Goal: Task Accomplishment & Management: Use online tool/utility

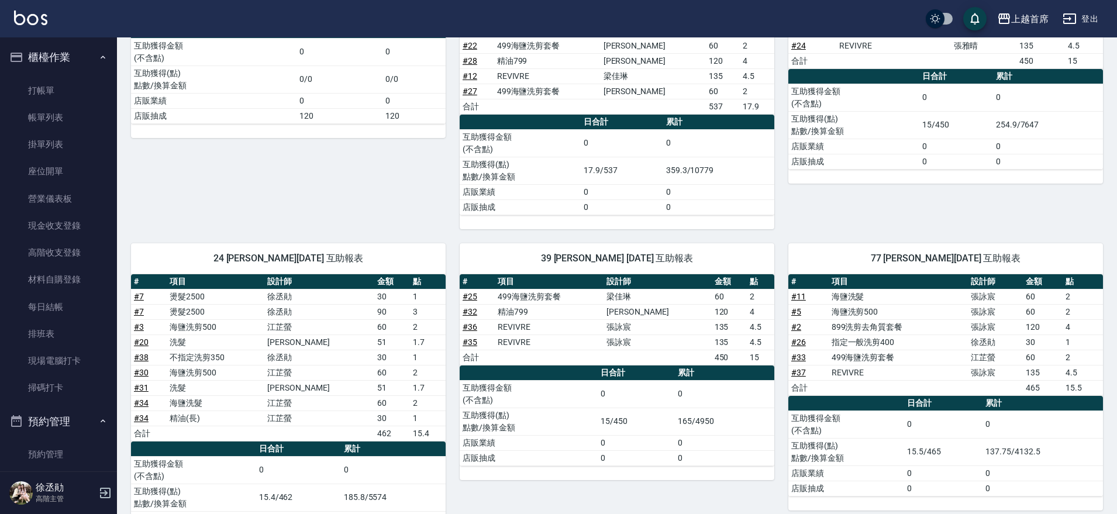
scroll to position [385, 0]
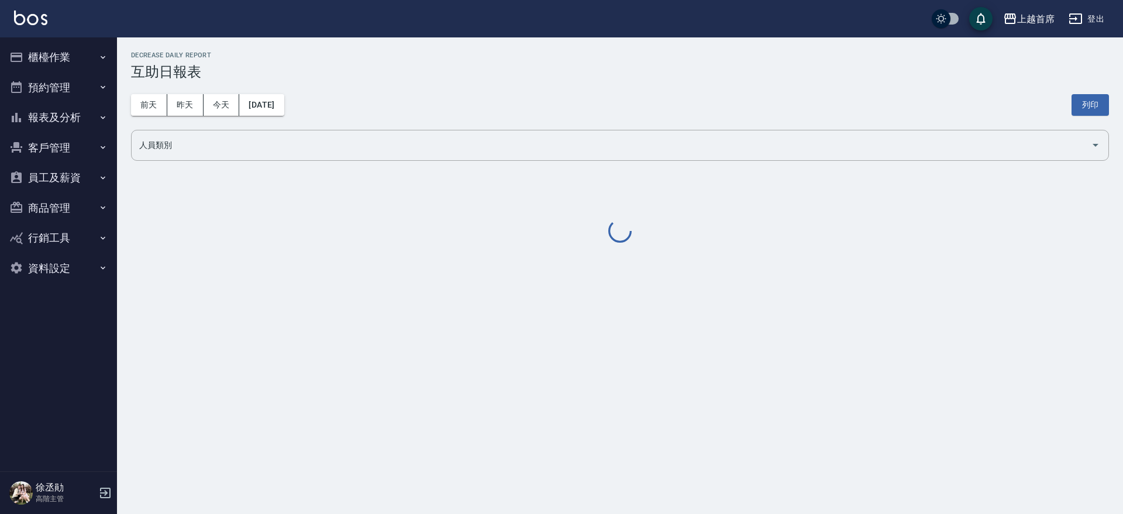
click at [60, 63] on button "櫃檯作業" at bounding box center [59, 57] width 108 height 30
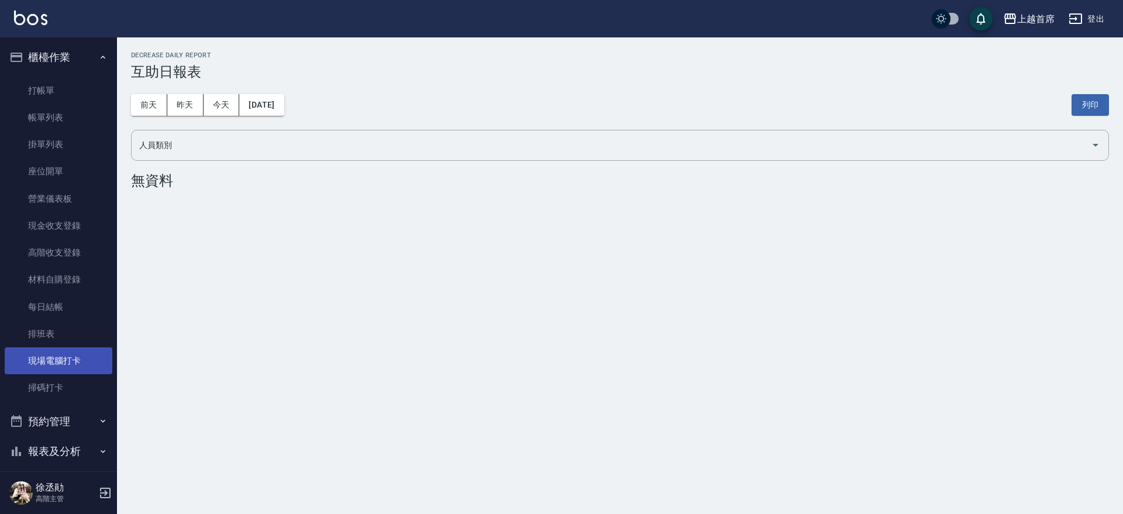
click at [75, 364] on link "現場電腦打卡" at bounding box center [59, 360] width 108 height 27
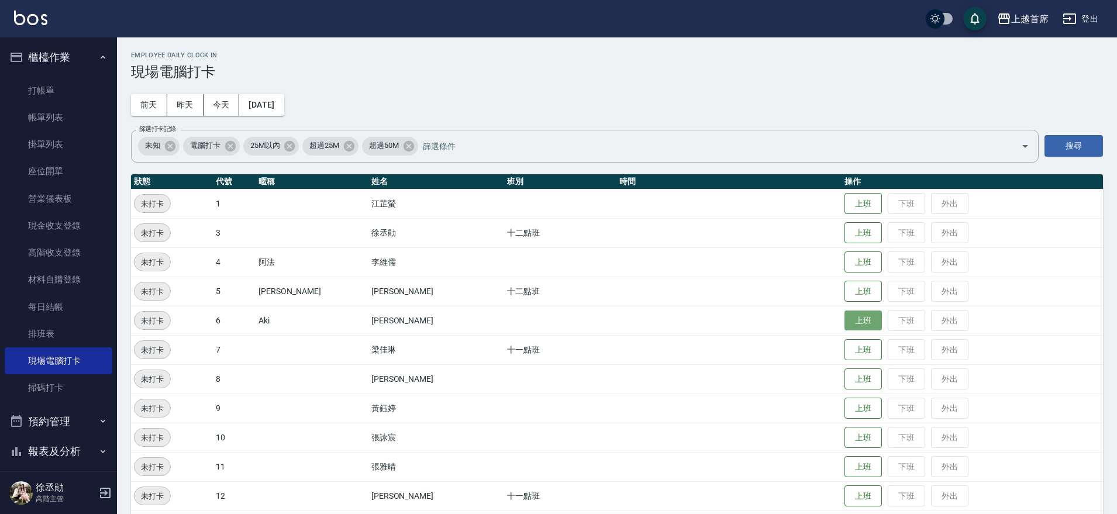
click at [866, 323] on button "上班" at bounding box center [862, 321] width 37 height 20
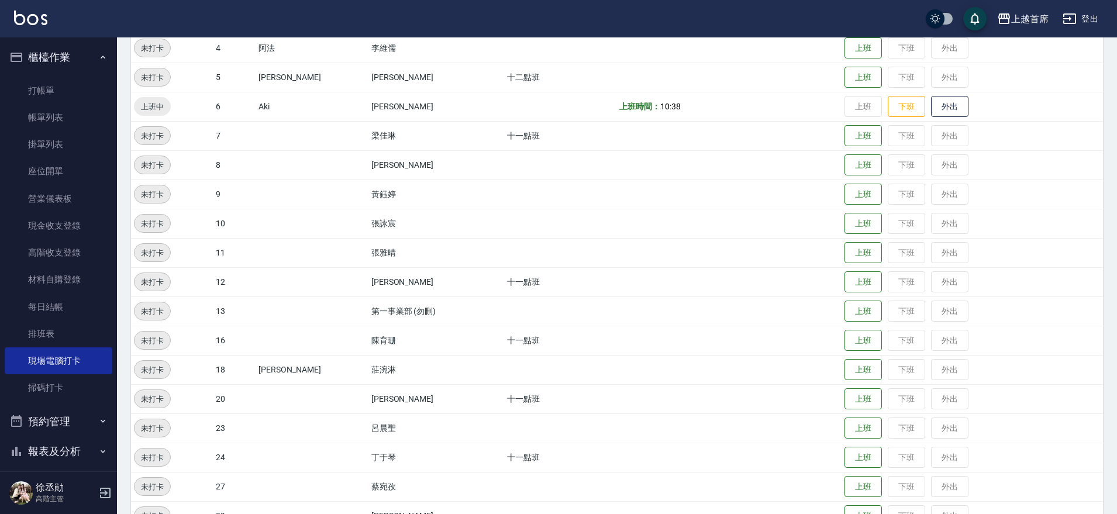
scroll to position [223, 0]
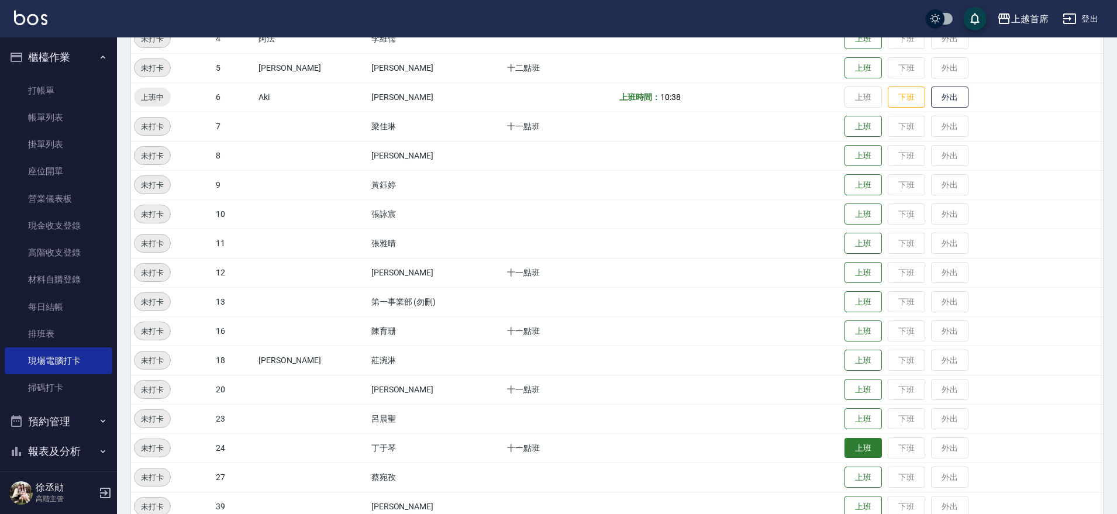
click at [852, 447] on button "上班" at bounding box center [862, 448] width 37 height 20
click at [855, 274] on button "上班" at bounding box center [862, 273] width 37 height 20
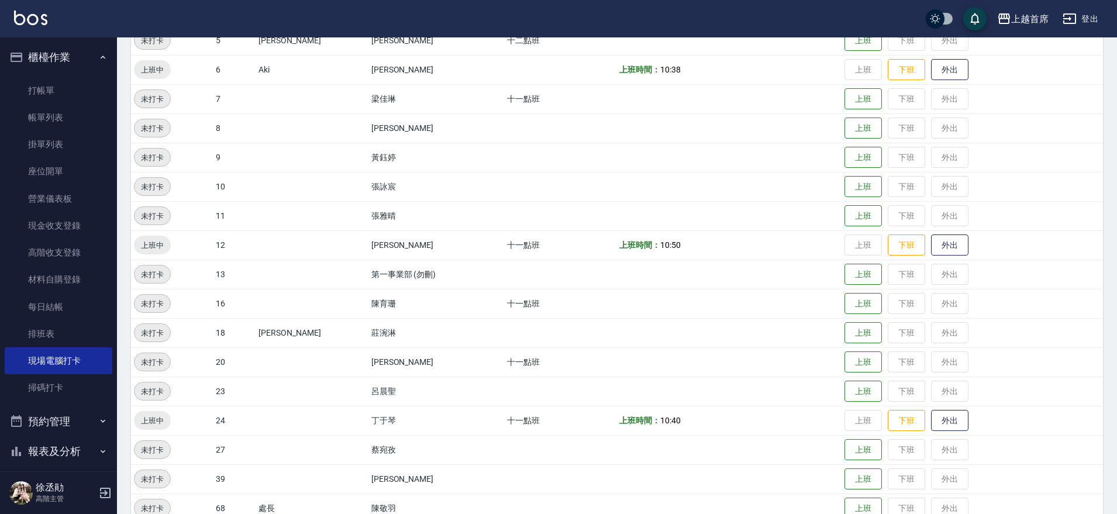
scroll to position [333, 0]
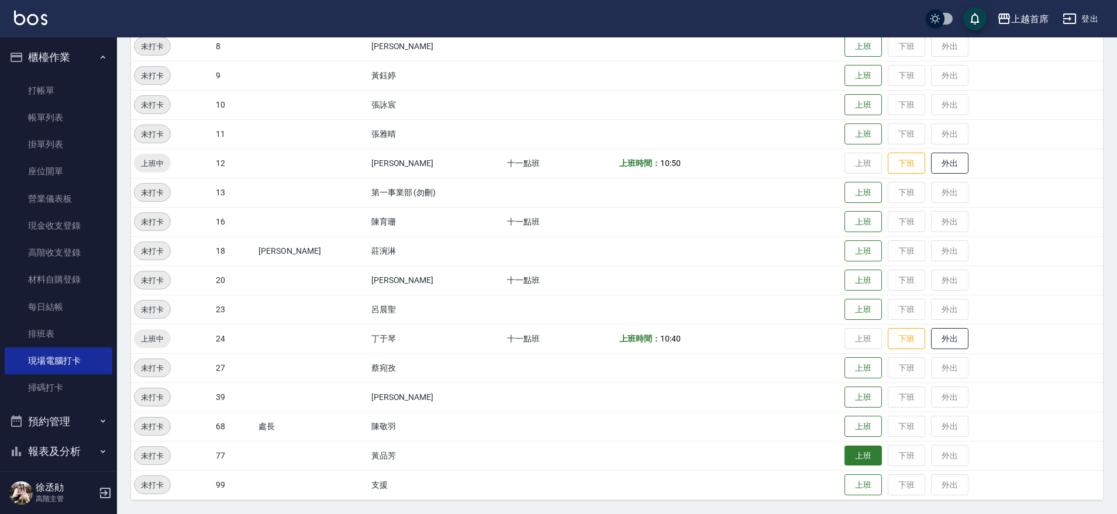
click at [853, 463] on button "上班" at bounding box center [862, 456] width 37 height 20
click at [863, 286] on button "上班" at bounding box center [862, 280] width 37 height 20
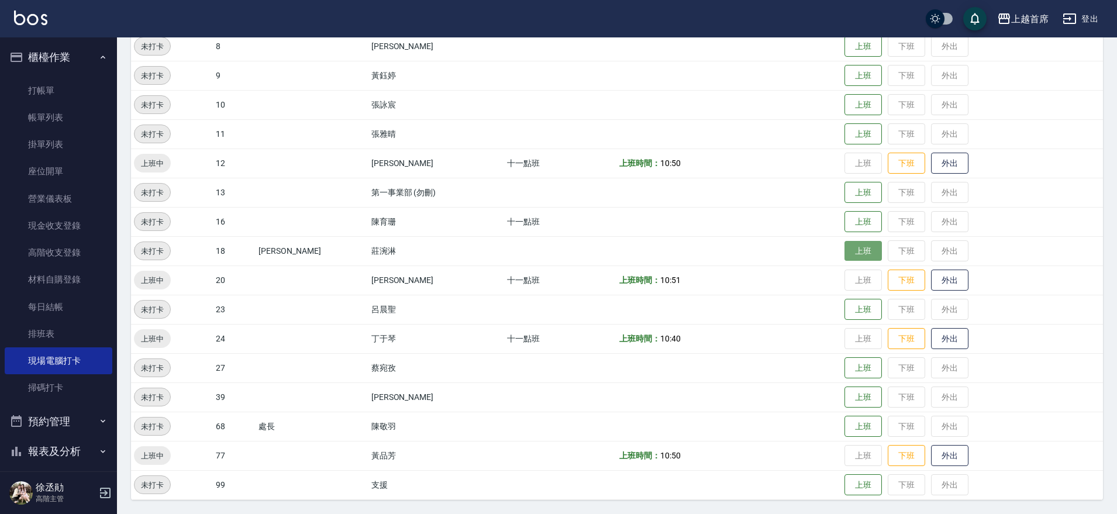
click at [850, 252] on button "上班" at bounding box center [862, 251] width 37 height 20
click at [844, 397] on button "上班" at bounding box center [862, 397] width 37 height 20
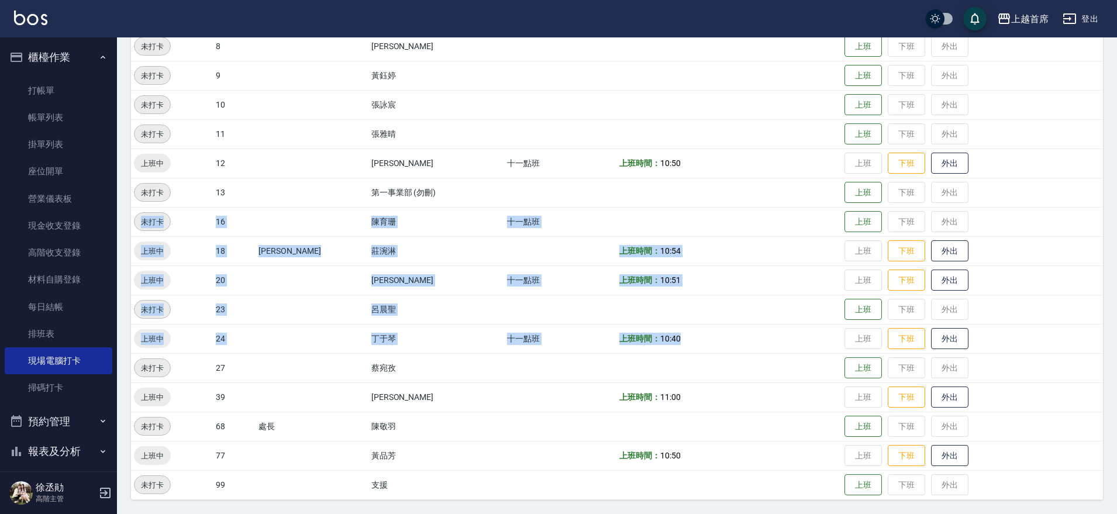
drag, startPoint x: 747, startPoint y: 333, endPoint x: 716, endPoint y: 201, distance: 135.6
click at [716, 201] on tbody "未打卡 1 江芷螢 上班 下班 外出 未打卡 3 徐丞勛 十二點班 上班 下班 外出 未打卡 4 阿法 李維儒 上班 下班 外出 未打卡 5 Molly莫莉 …" at bounding box center [617, 177] width 972 height 643
click at [766, 231] on td at bounding box center [728, 221] width 225 height 29
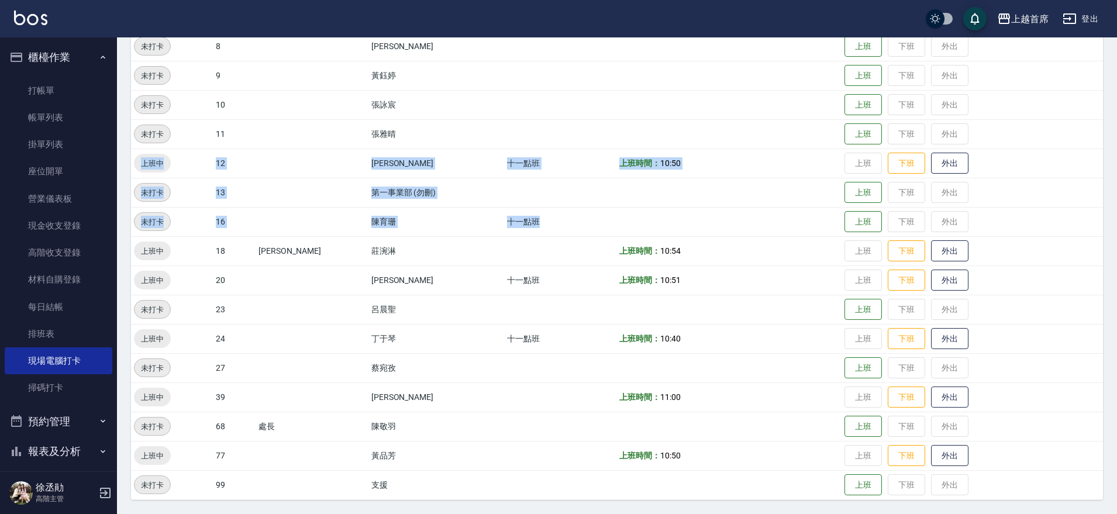
drag, startPoint x: 766, startPoint y: 231, endPoint x: 757, endPoint y: 146, distance: 85.2
click at [757, 146] on tbody "未打卡 1 江芷螢 上班 下班 外出 未打卡 3 徐丞勛 十二點班 上班 下班 外出 未打卡 4 阿法 李維儒 上班 下班 外出 未打卡 5 Molly莫莉 …" at bounding box center [617, 177] width 972 height 643
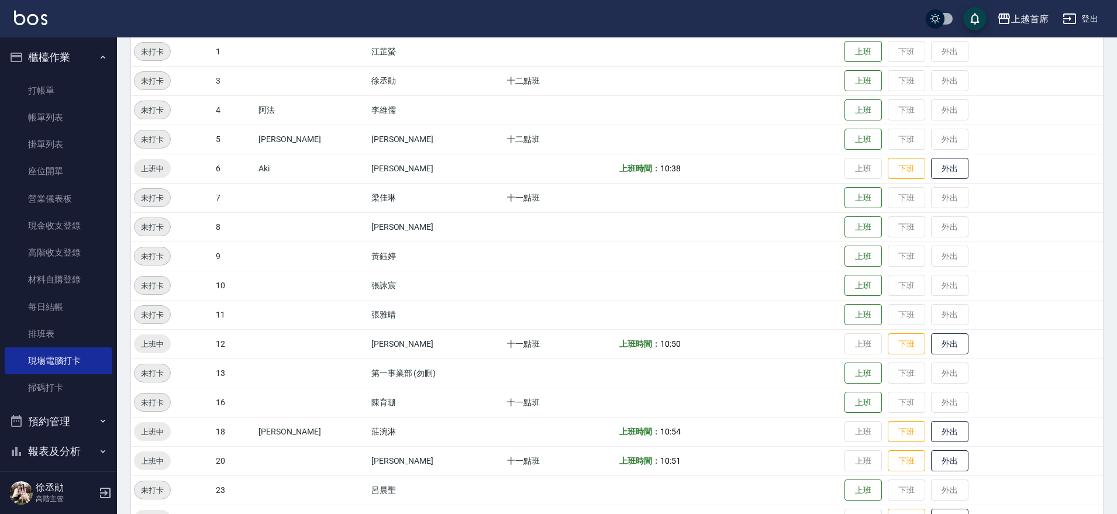
scroll to position [80, 0]
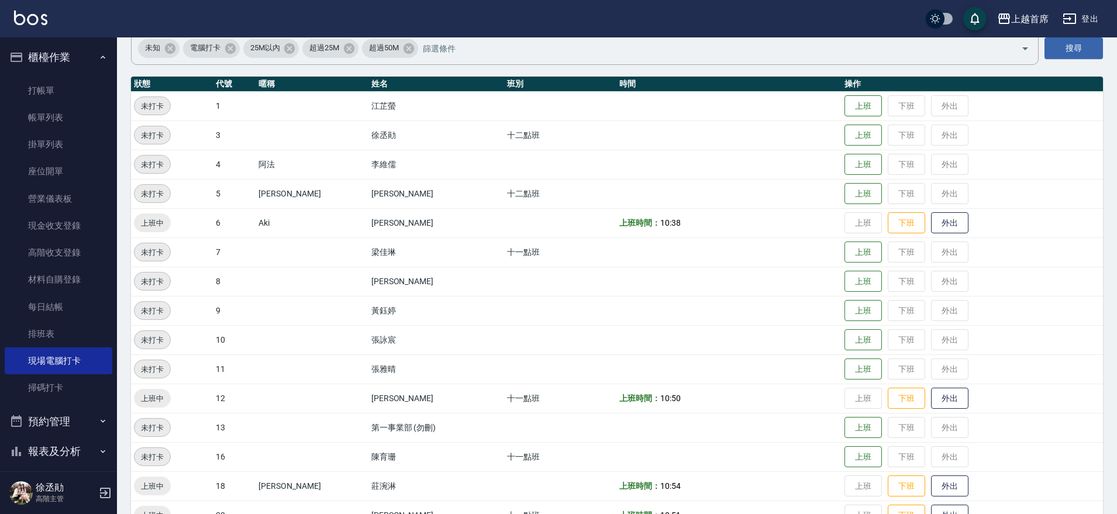
drag, startPoint x: 802, startPoint y: 333, endPoint x: 778, endPoint y: 266, distance: 72.0
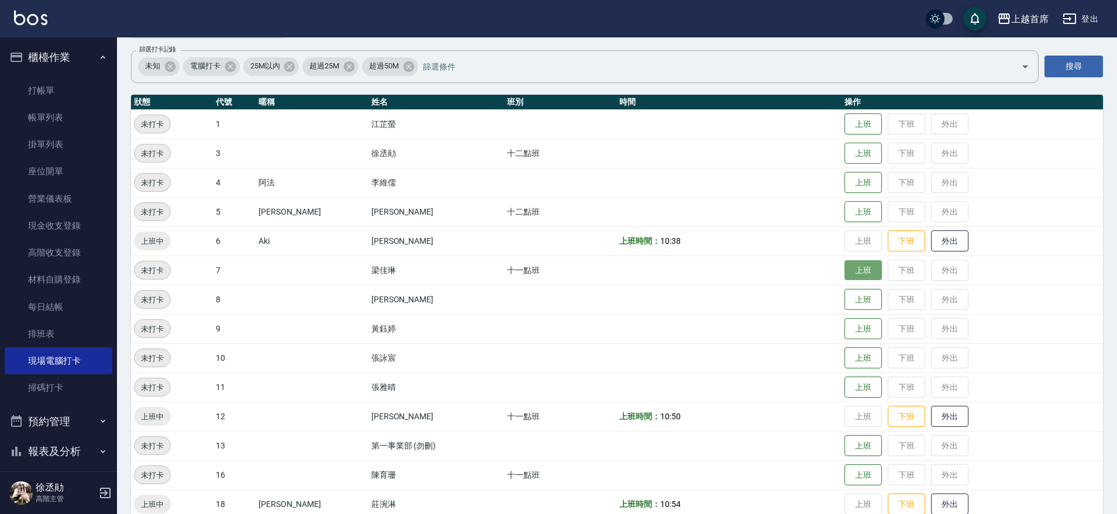
click at [848, 268] on button "上班" at bounding box center [862, 270] width 37 height 20
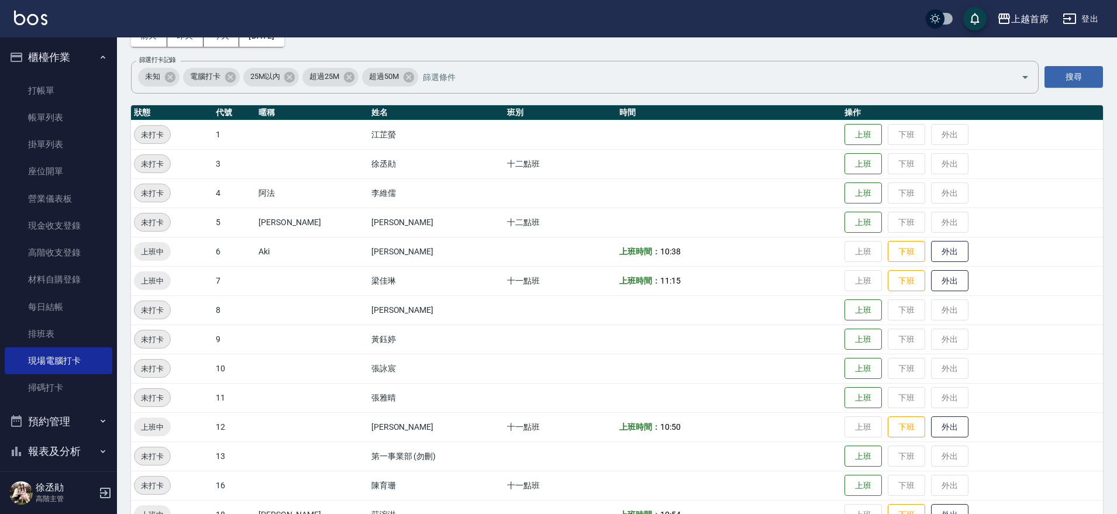
scroll to position [260, 0]
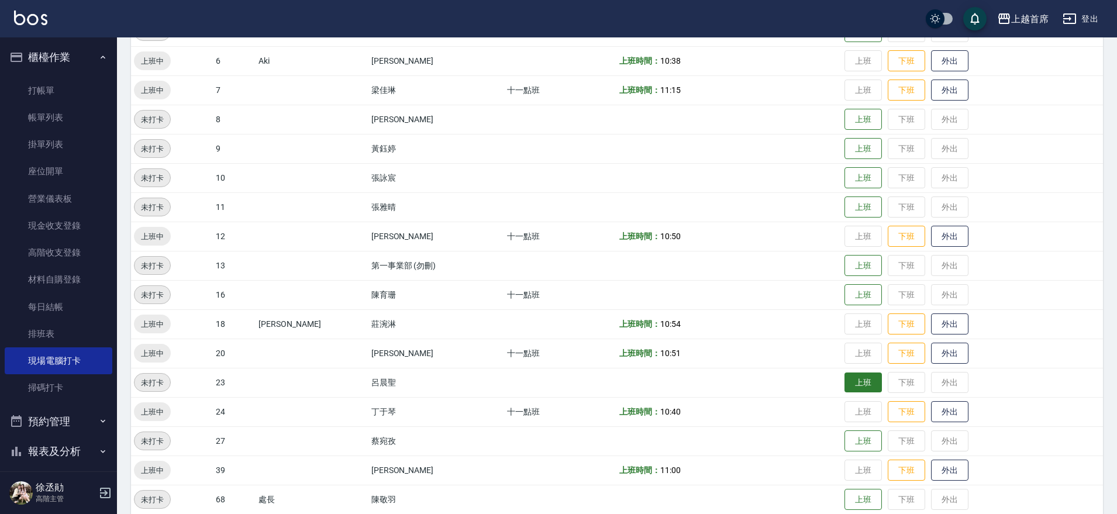
click at [844, 381] on button "上班" at bounding box center [862, 383] width 37 height 20
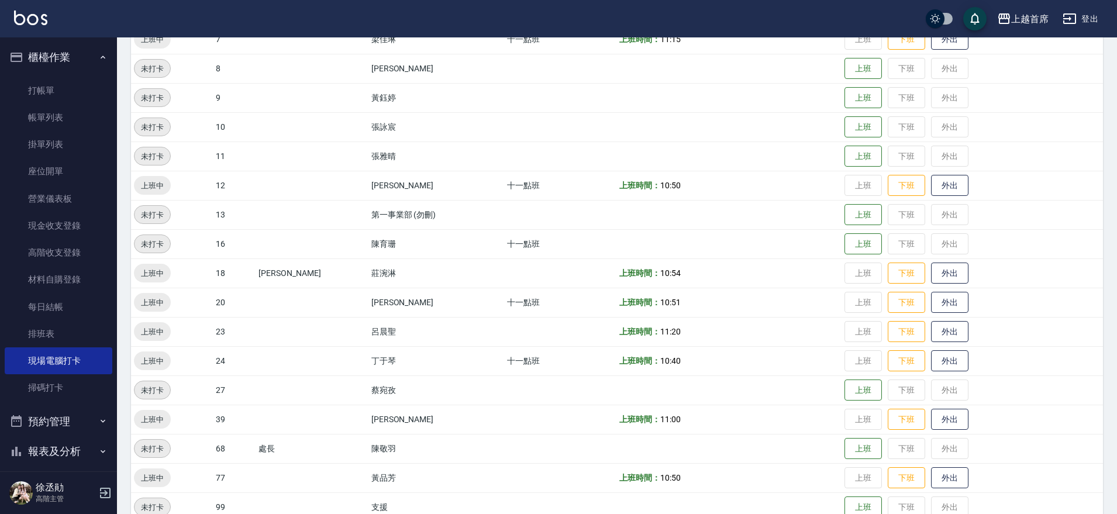
scroll to position [333, 0]
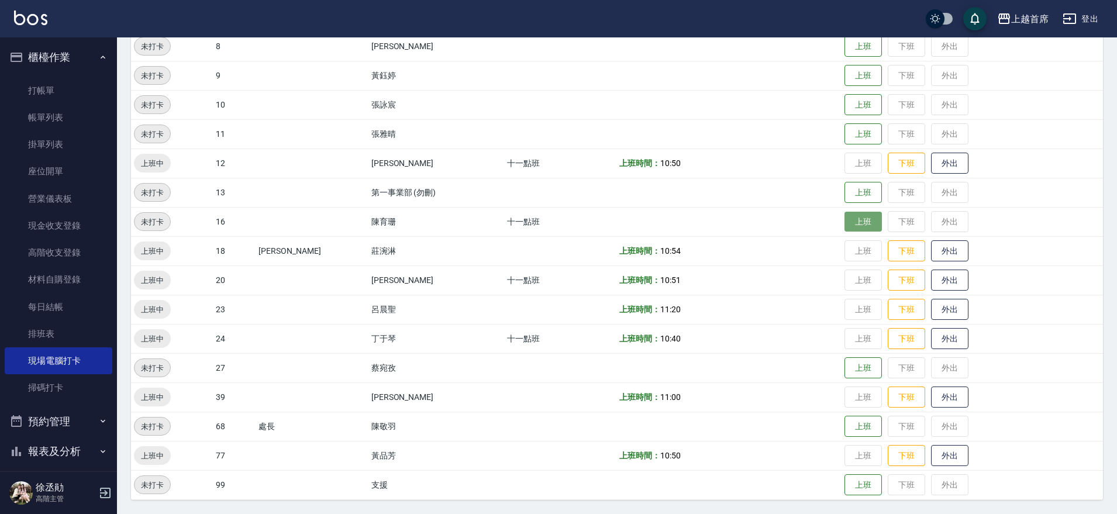
click at [849, 219] on button "上班" at bounding box center [862, 222] width 37 height 20
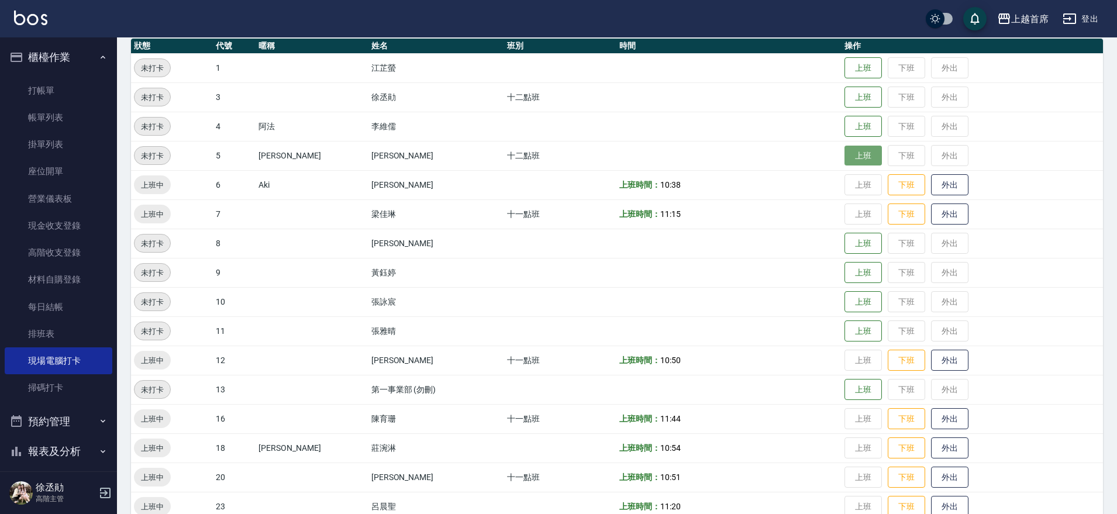
click at [858, 162] on button "上班" at bounding box center [862, 156] width 37 height 20
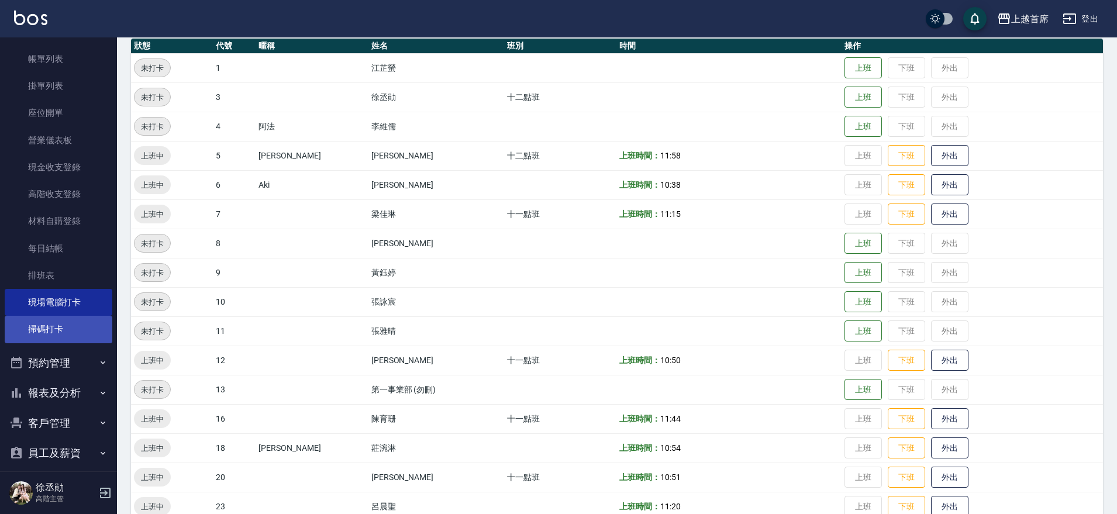
scroll to position [160, 0]
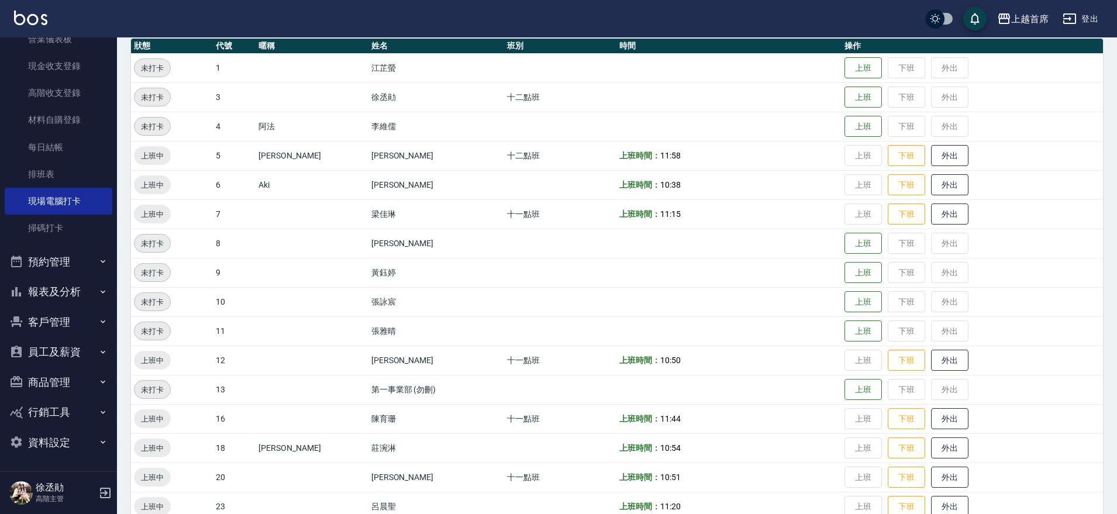
click at [75, 280] on button "報表及分析" at bounding box center [59, 292] width 108 height 30
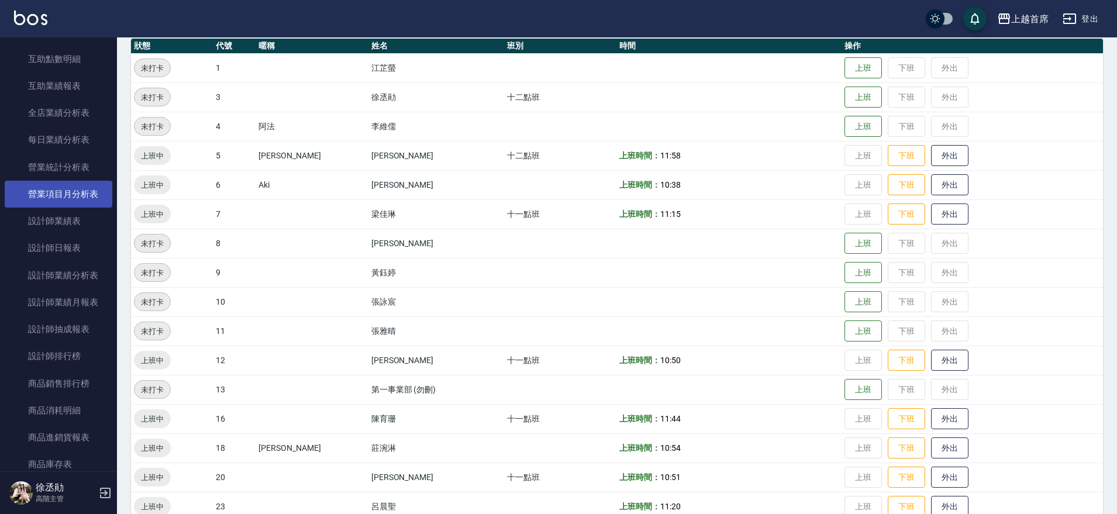
scroll to position [621, 0]
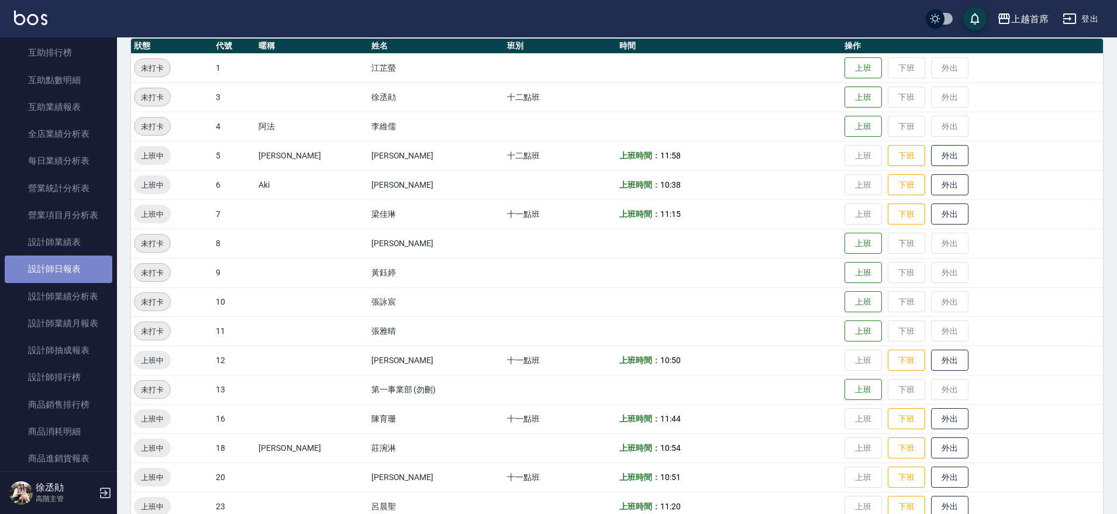
click at [78, 273] on link "設計師日報表" at bounding box center [59, 269] width 108 height 27
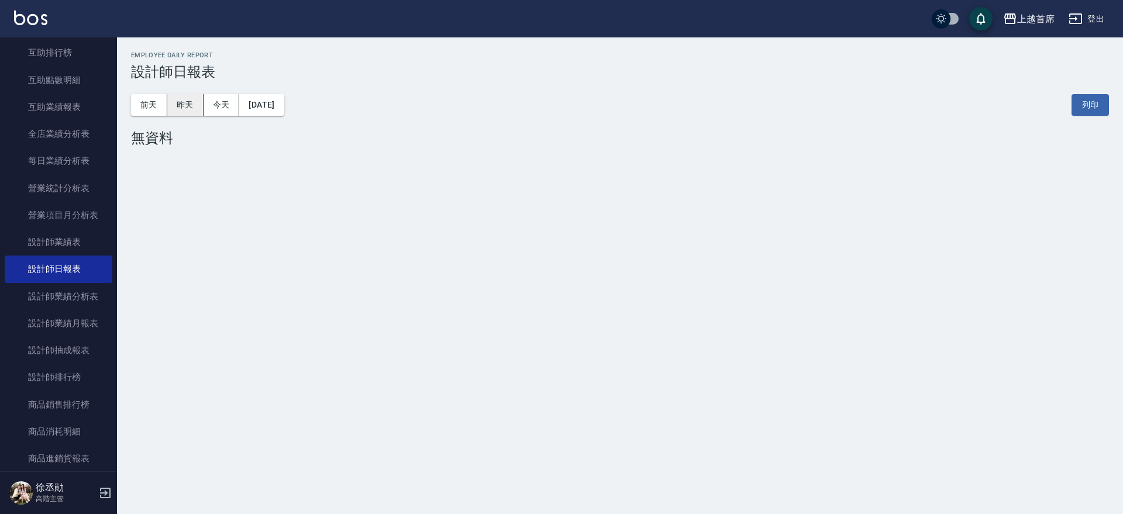
click at [189, 105] on button "昨天" at bounding box center [185, 105] width 36 height 22
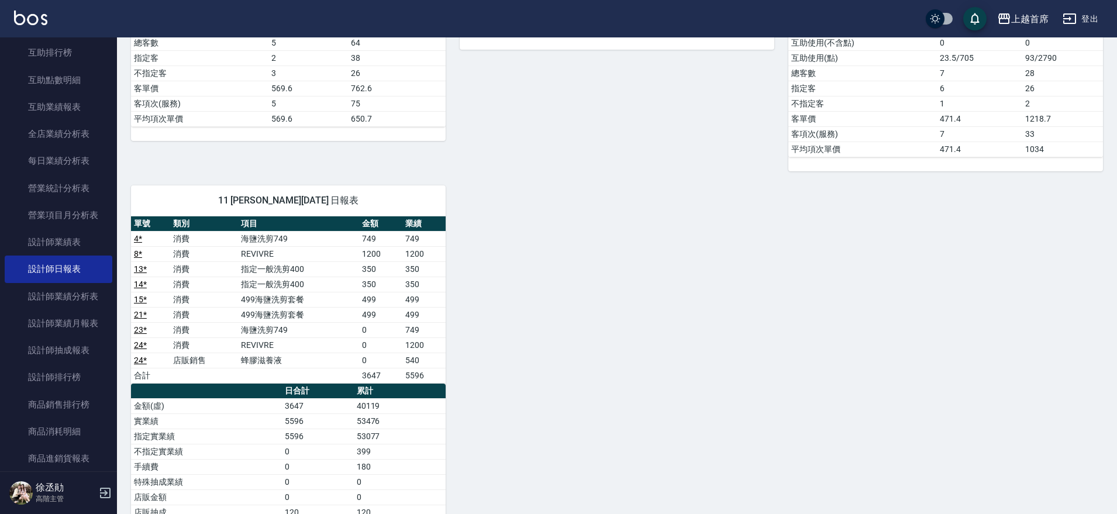
scroll to position [877, 0]
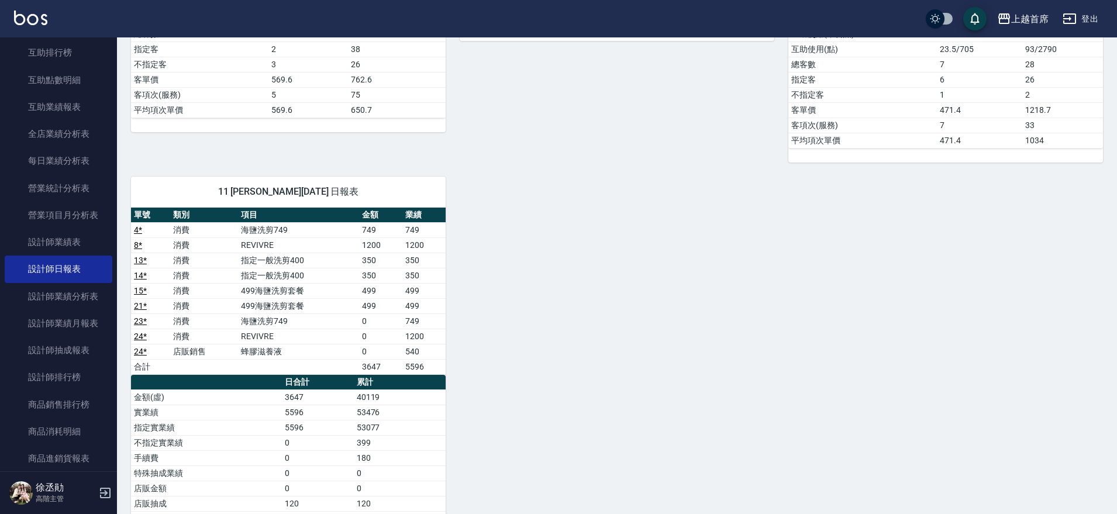
click at [135, 227] on link "4 *" at bounding box center [138, 229] width 8 height 9
click at [137, 244] on link "8 *" at bounding box center [138, 244] width 8 height 9
click at [136, 258] on link "13 *" at bounding box center [140, 260] width 13 height 9
click at [135, 274] on link "14 *" at bounding box center [140, 275] width 13 height 9
click at [137, 292] on link "15 *" at bounding box center [140, 290] width 13 height 9
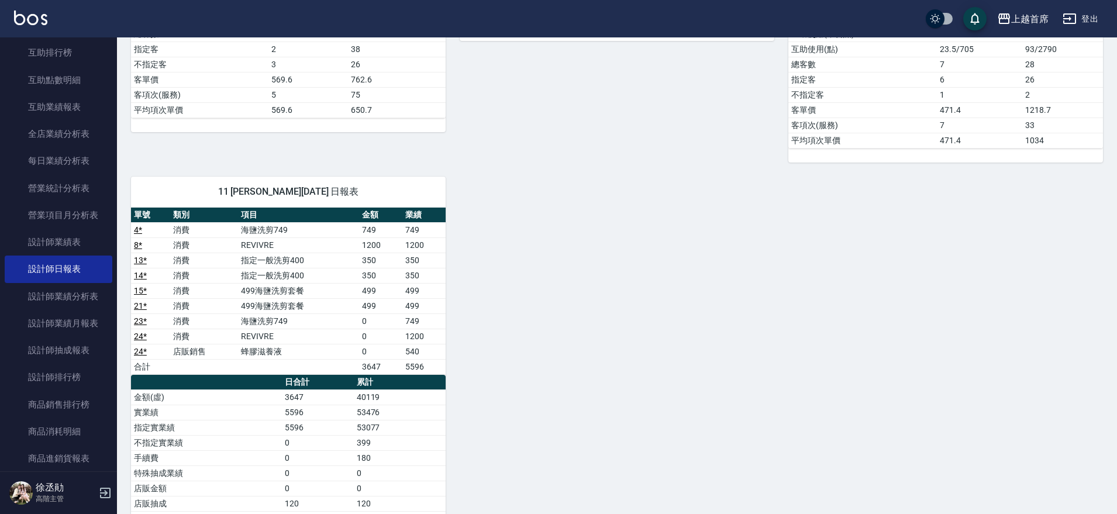
click at [141, 299] on td "21 *" at bounding box center [150, 305] width 39 height 15
click at [137, 306] on link "21 *" at bounding box center [140, 305] width 13 height 9
click at [136, 320] on link "23 *" at bounding box center [140, 320] width 13 height 9
click at [139, 334] on link "24 *" at bounding box center [140, 336] width 13 height 9
click at [61, 49] on link "互助排行榜" at bounding box center [59, 52] width 108 height 27
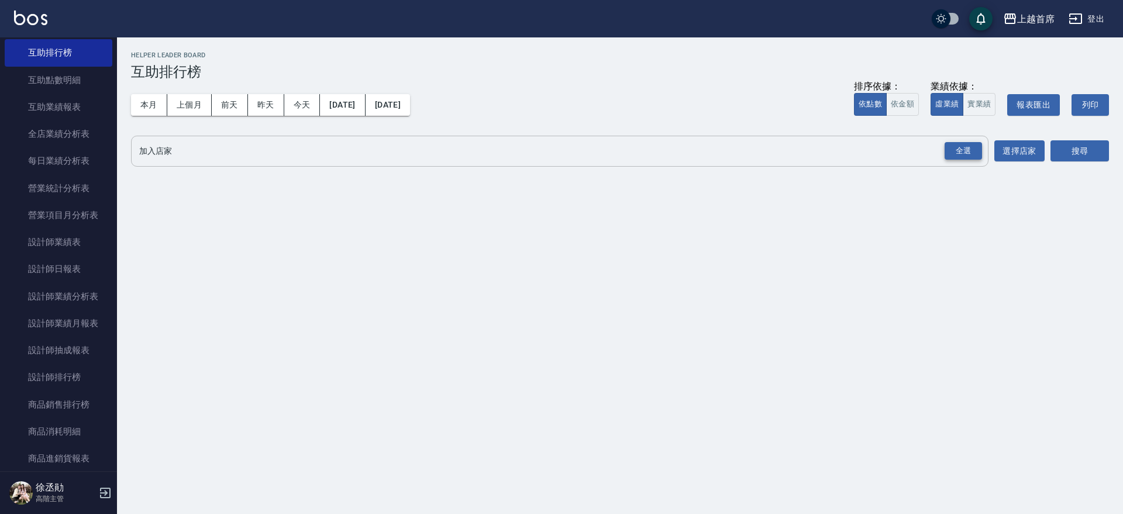
click at [966, 154] on div "全選" at bounding box center [962, 151] width 37 height 18
click at [1060, 151] on button "搜尋" at bounding box center [1079, 152] width 58 height 22
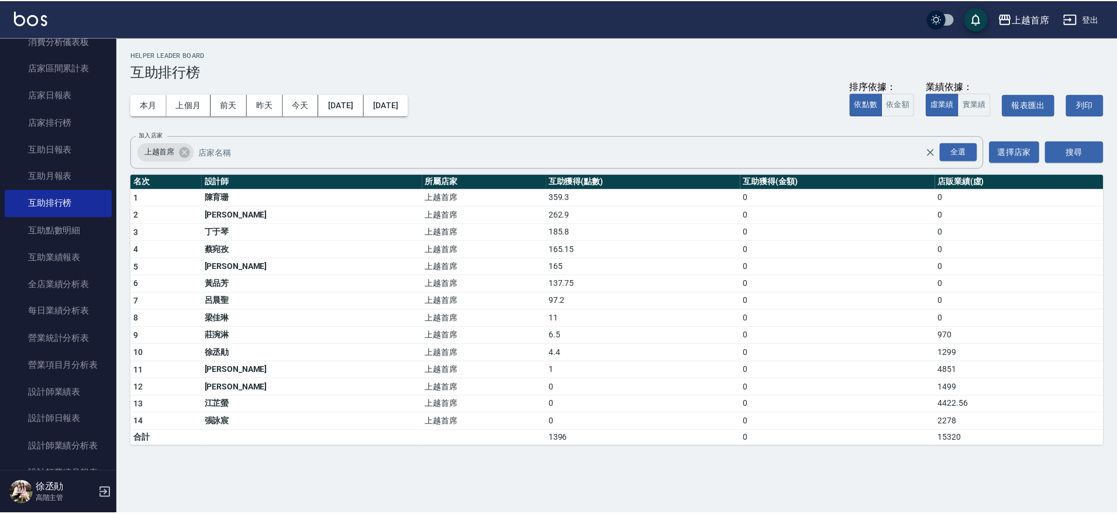
scroll to position [329, 0]
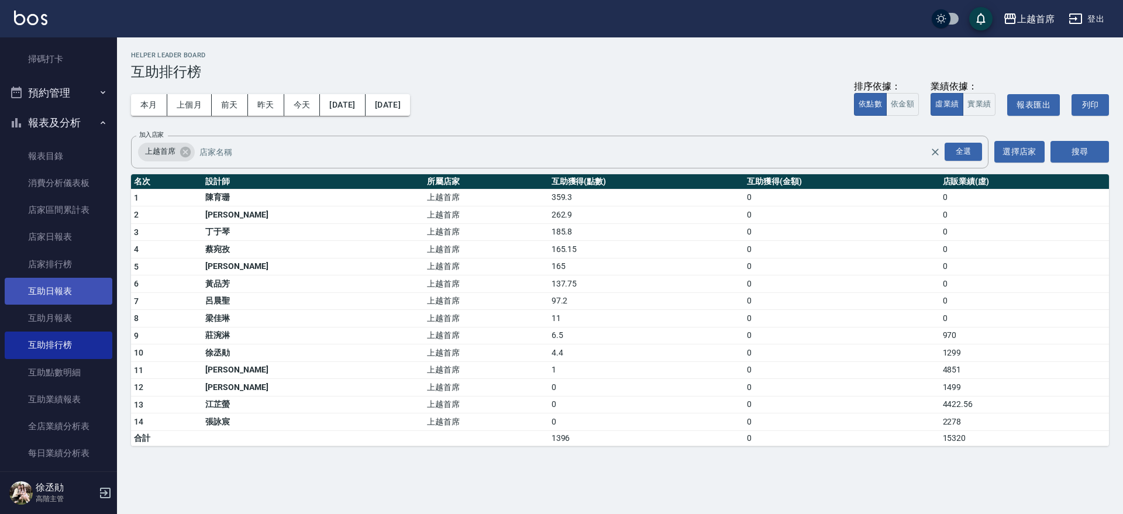
click at [60, 285] on link "互助日報表" at bounding box center [59, 291] width 108 height 27
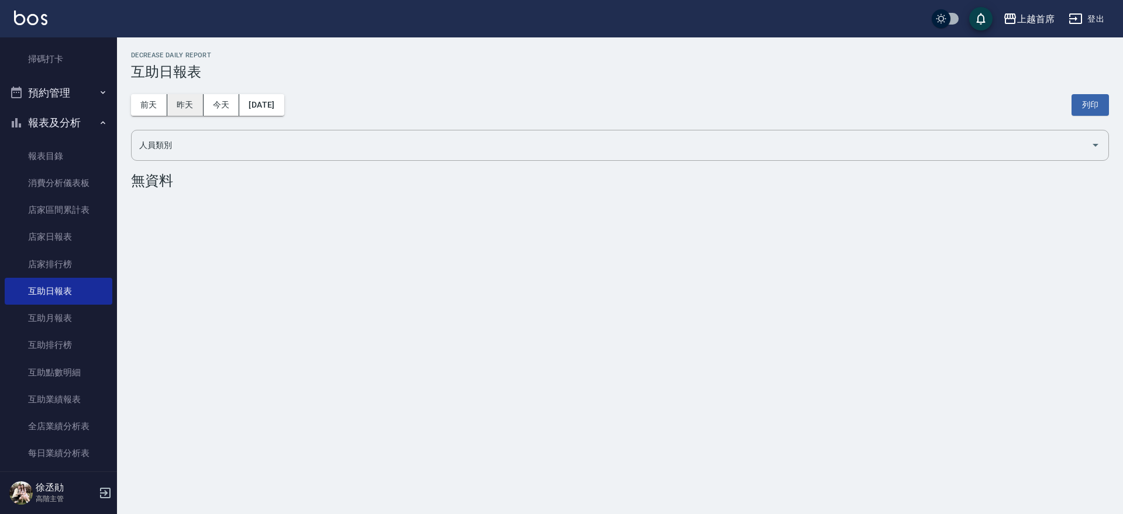
click at [181, 102] on button "昨天" at bounding box center [185, 105] width 36 height 22
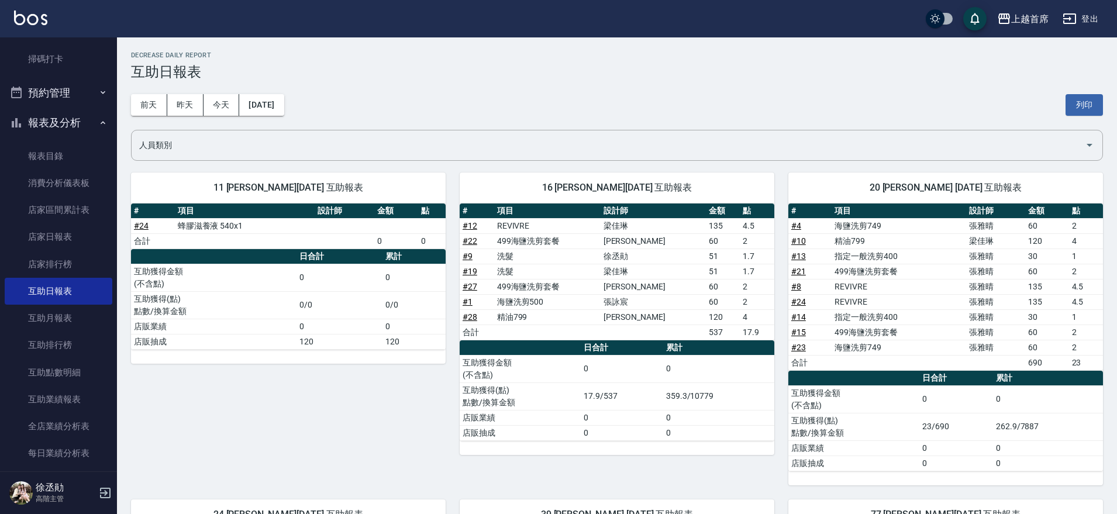
click at [726, 38] on div "上越首席 2025-09-19 互助日報表 列印時間： 2025-09-20-12:06 Decrease Daily Report 互助日報表 前天 昨天 …" at bounding box center [617, 431] width 1000 height 789
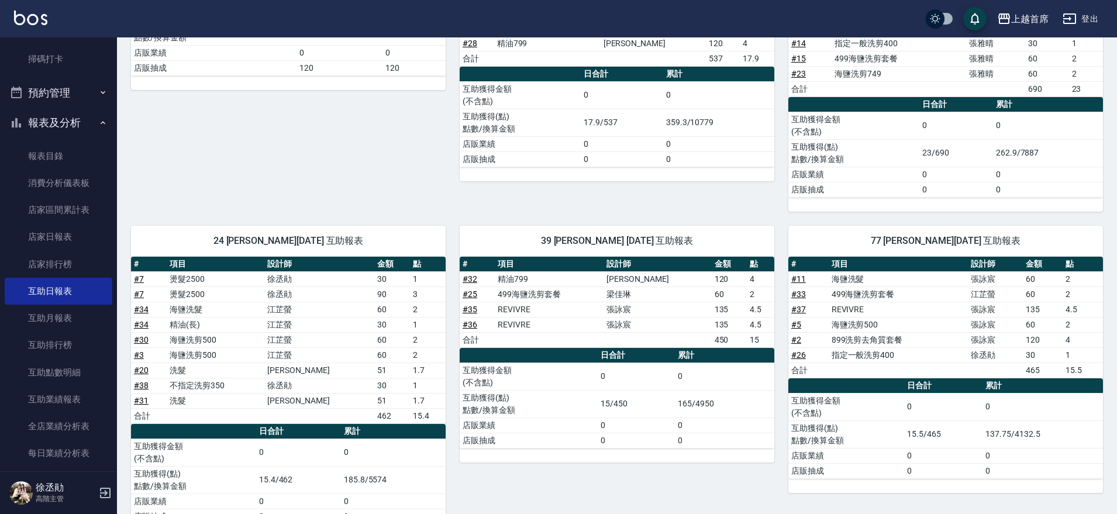
scroll to position [312, 0]
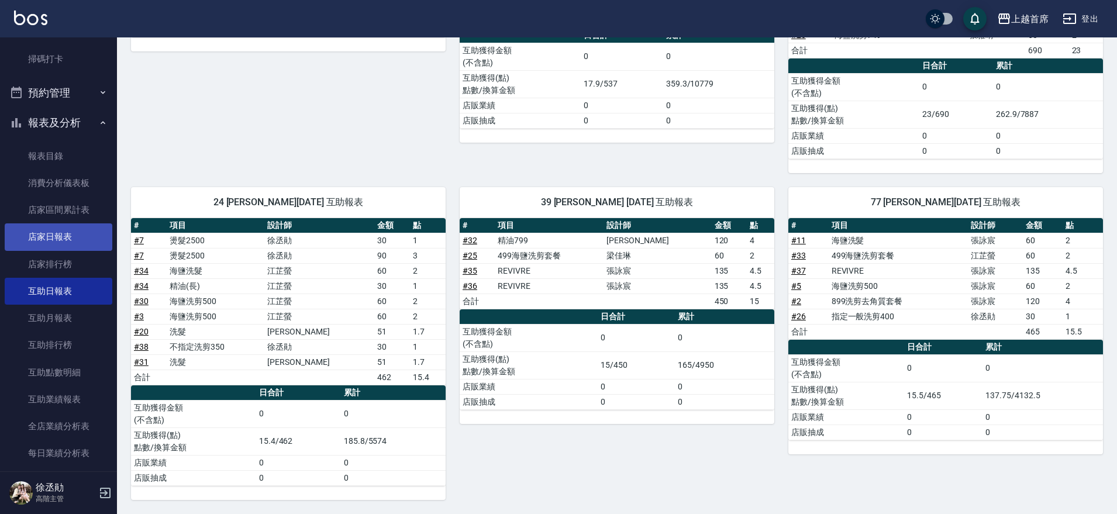
click at [73, 235] on link "店家日報表" at bounding box center [59, 236] width 108 height 27
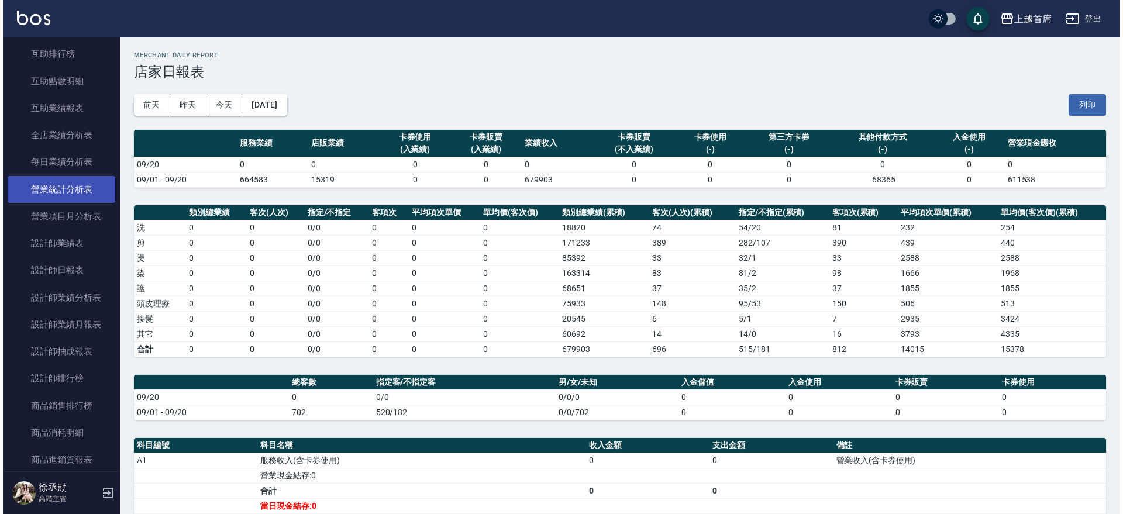
scroll to position [621, 0]
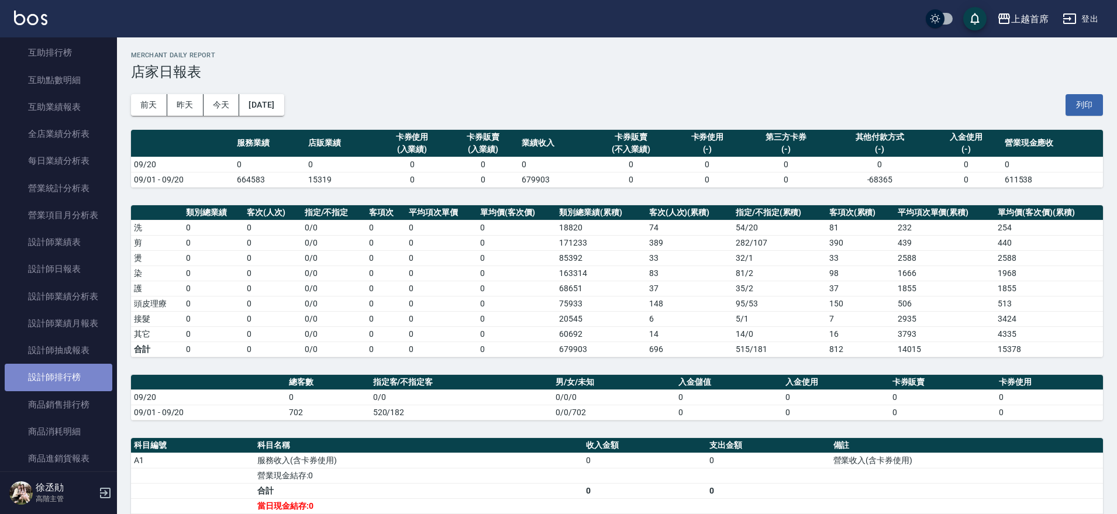
click at [78, 367] on link "設計師排行榜" at bounding box center [59, 377] width 108 height 27
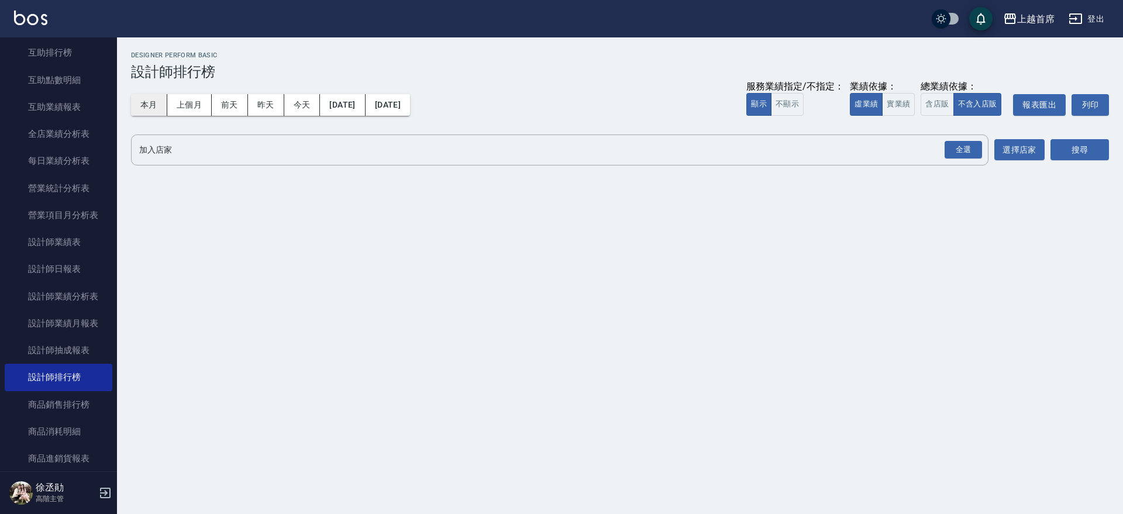
click at [154, 104] on button "本月" at bounding box center [149, 105] width 36 height 22
click at [964, 153] on div "全選" at bounding box center [962, 150] width 37 height 18
click at [1090, 151] on button "搜尋" at bounding box center [1079, 151] width 58 height 22
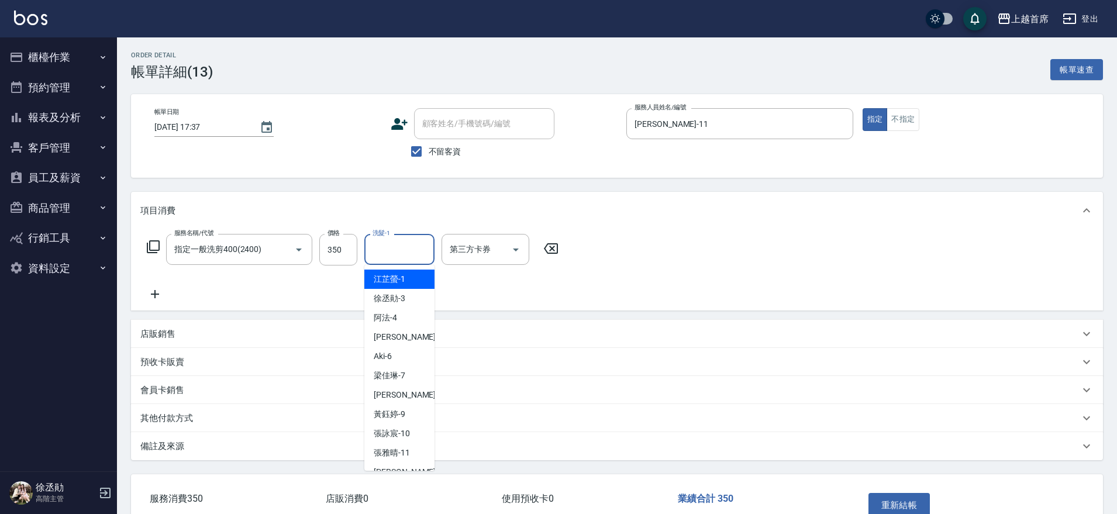
click at [408, 254] on input "洗髮-1" at bounding box center [400, 249] width 60 height 20
click at [408, 284] on span "鄭詩縈 -20" at bounding box center [411, 279] width 74 height 12
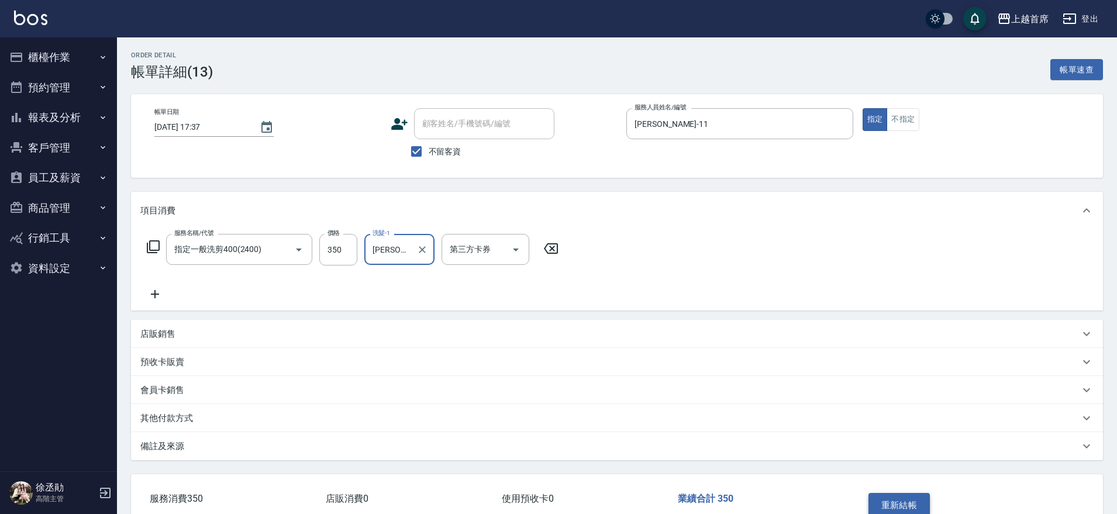
type input "[PERSON_NAME]-20"
drag, startPoint x: 876, startPoint y: 499, endPoint x: 866, endPoint y: 494, distance: 11.5
click at [876, 499] on button "重新結帳" at bounding box center [899, 505] width 62 height 25
click at [382, 249] on div "洗髮-1 洗髮-1" at bounding box center [399, 249] width 70 height 31
click at [420, 287] on div "鄭詩縈 -20" at bounding box center [399, 279] width 70 height 19
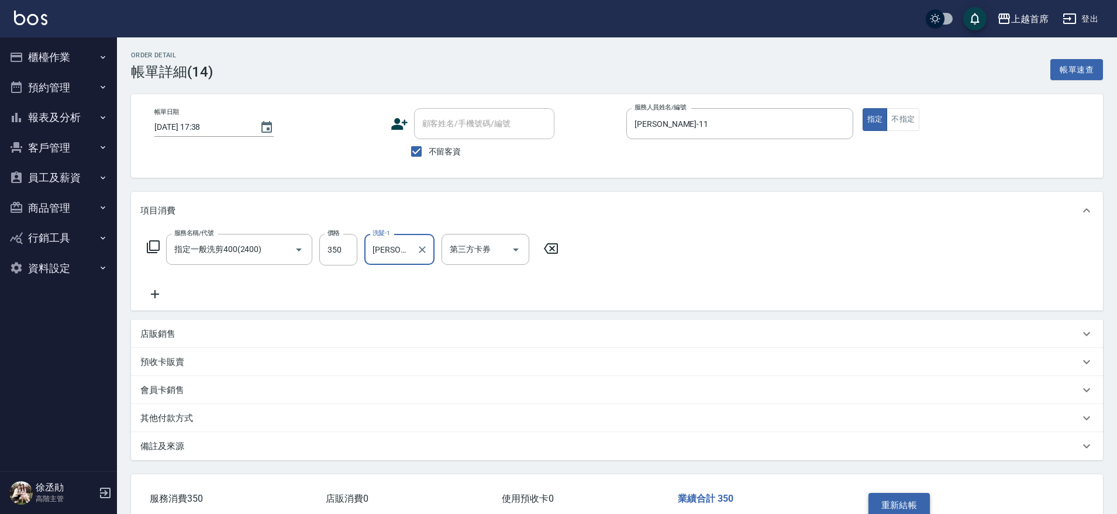
type input "[PERSON_NAME]-20"
click at [875, 500] on button "重新結帳" at bounding box center [899, 505] width 62 height 25
type input "[PERSON_NAME]-20"
click at [893, 498] on button "重新結帳" at bounding box center [899, 505] width 62 height 25
click at [409, 239] on input "洗髮-1" at bounding box center [400, 249] width 60 height 20
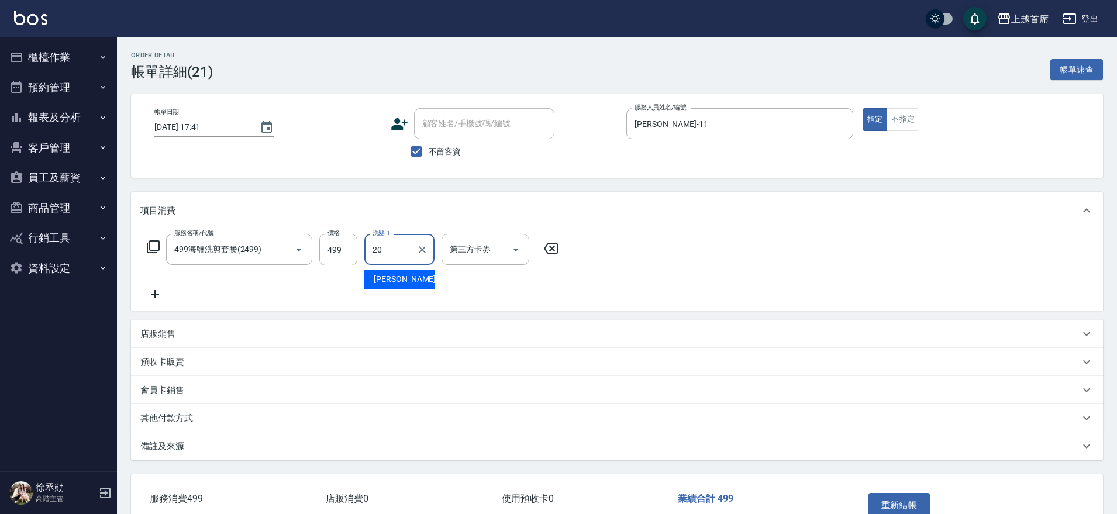
type input "[PERSON_NAME]-20"
click at [892, 503] on button "重新結帳" at bounding box center [899, 505] width 62 height 25
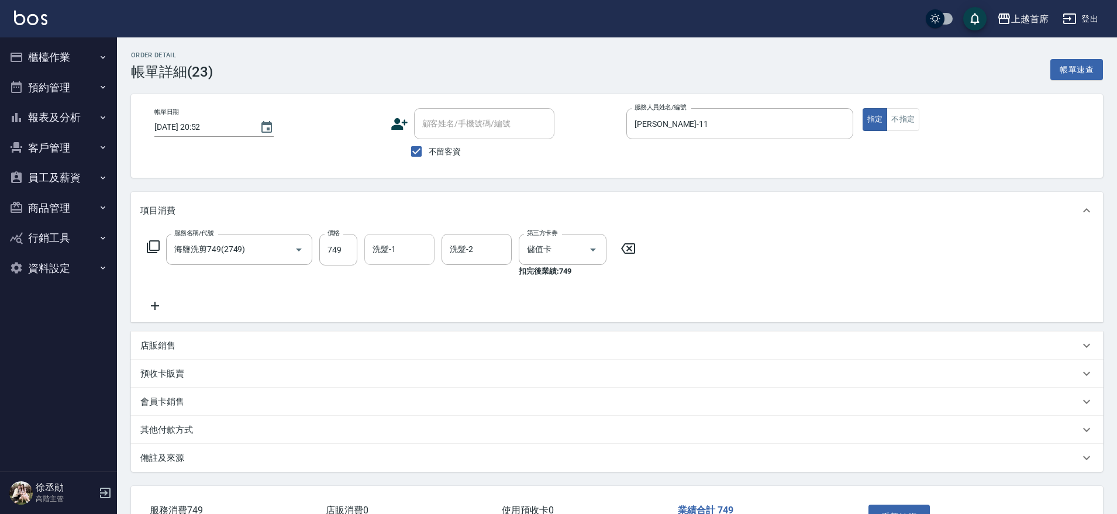
click at [414, 248] on input "洗髮-1" at bounding box center [400, 249] width 60 height 20
type input "[PERSON_NAME]-20"
click at [915, 505] on button "重新結帳" at bounding box center [899, 517] width 62 height 25
